Goal: Find specific page/section: Find specific page/section

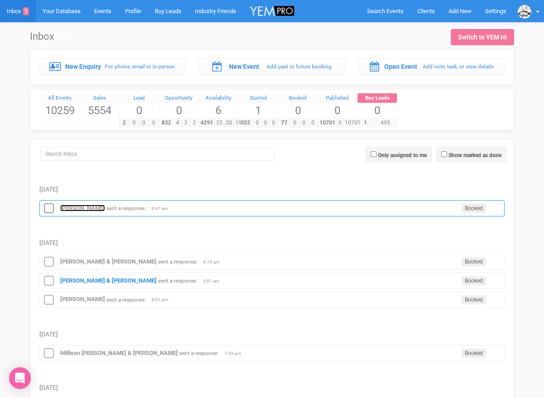
click at [75, 206] on strong "[PERSON_NAME]" at bounding box center [82, 208] width 45 height 7
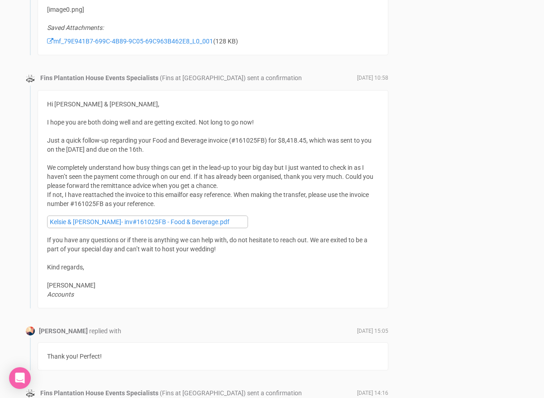
scroll to position [1482, 0]
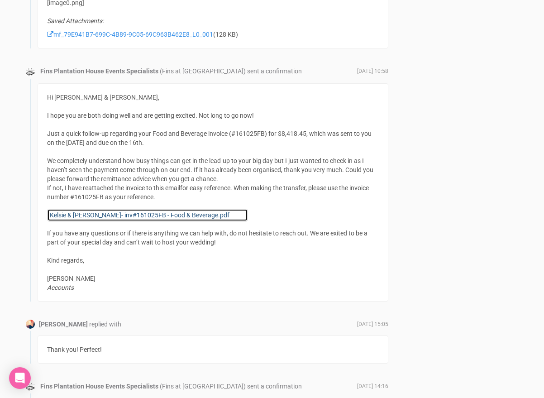
click at [90, 210] on link "Kelsie & [PERSON_NAME]- inv#161025FB - Food & Beverage.pdf" at bounding box center [147, 215] width 201 height 13
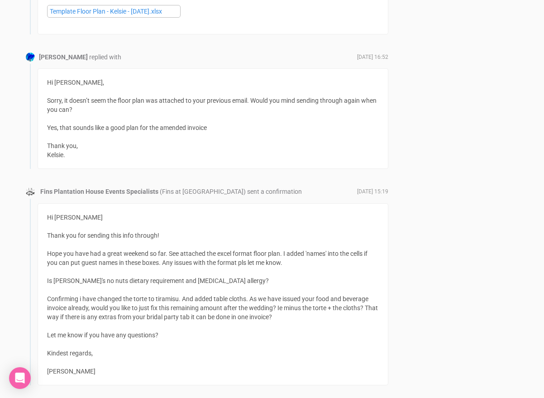
scroll to position [2619, 0]
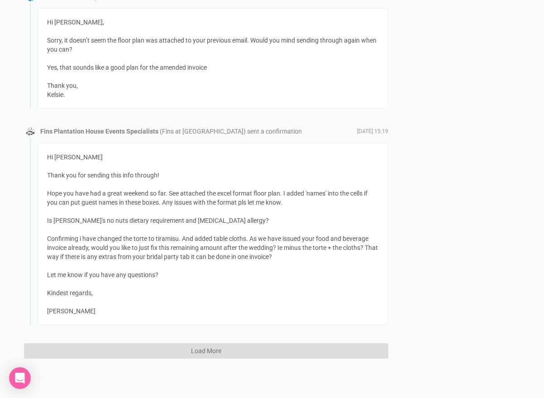
click at [169, 350] on button "Load More" at bounding box center [206, 350] width 364 height 15
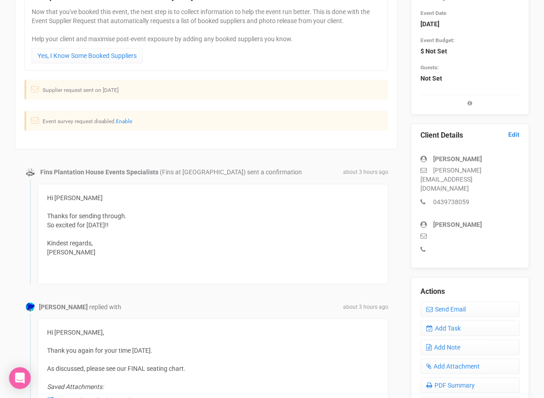
scroll to position [0, 0]
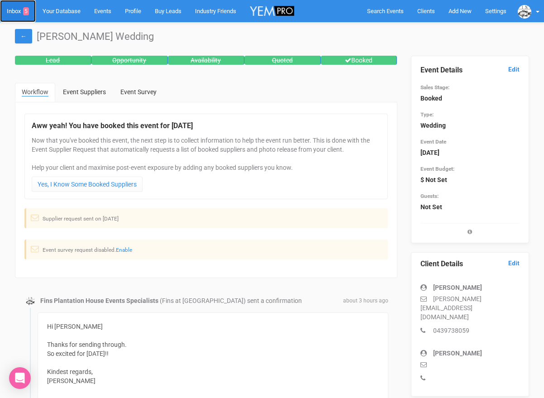
click at [20, 10] on link "Inbox 5" at bounding box center [18, 11] width 36 height 22
